Goal: Ask a question

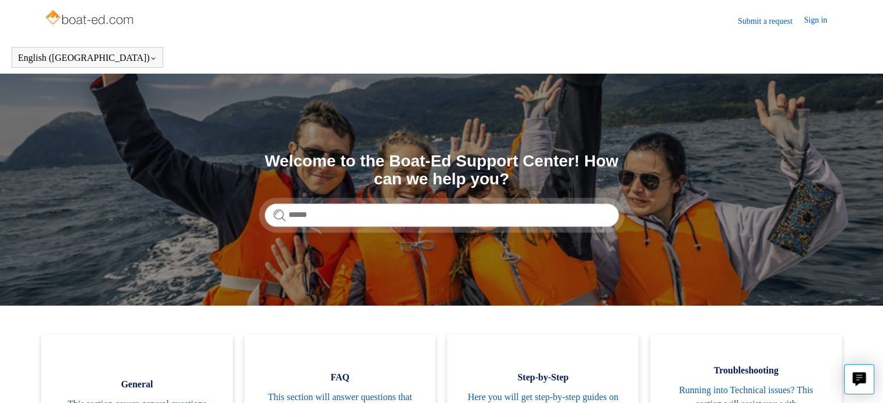
click at [754, 17] on link "Submit a request" at bounding box center [771, 21] width 66 height 12
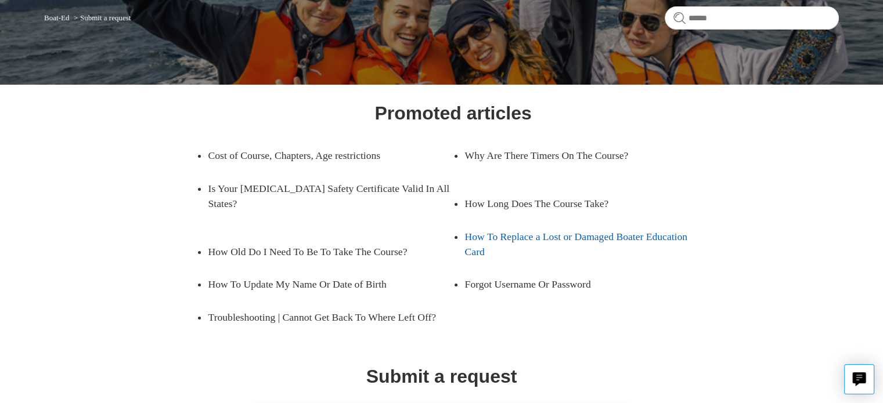
scroll to position [116, 0]
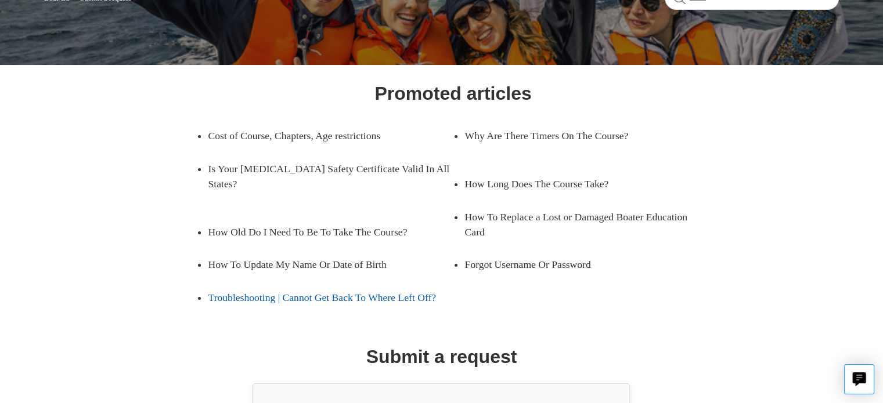
click at [400, 281] on link "Troubleshooting | Cannot Get Back To Where Left Off?" at bounding box center [330, 297] width 245 height 32
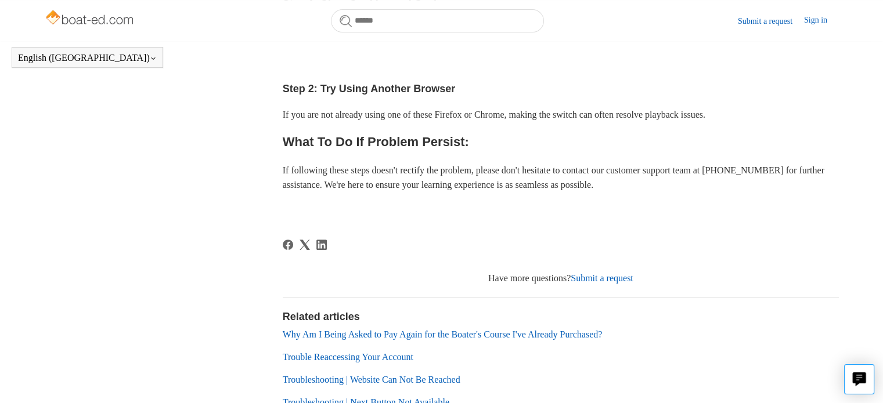
scroll to position [590, 0]
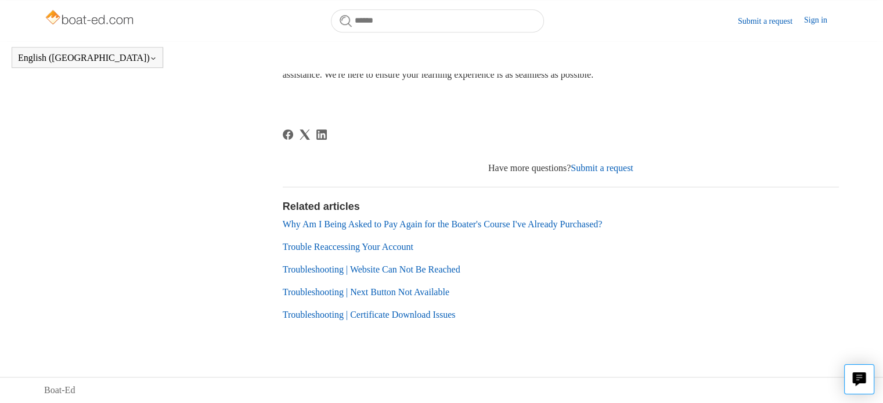
click at [621, 168] on link "Submit a request" at bounding box center [601, 168] width 63 height 10
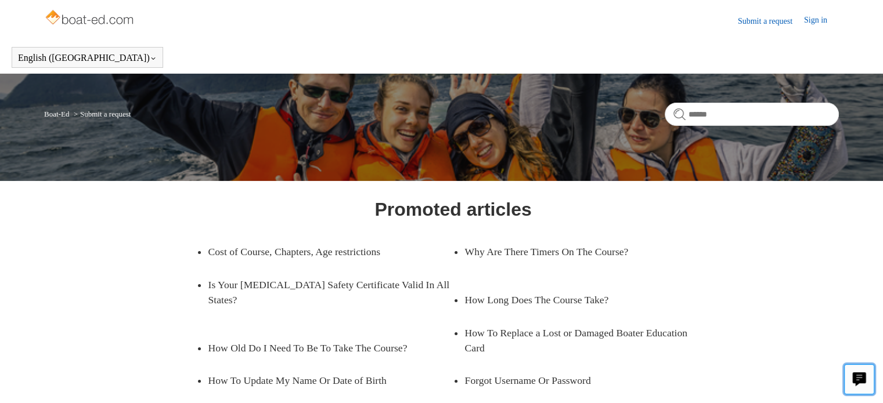
click at [860, 373] on icon "Live chat" at bounding box center [859, 380] width 14 height 14
